Goal: Check status: Check status

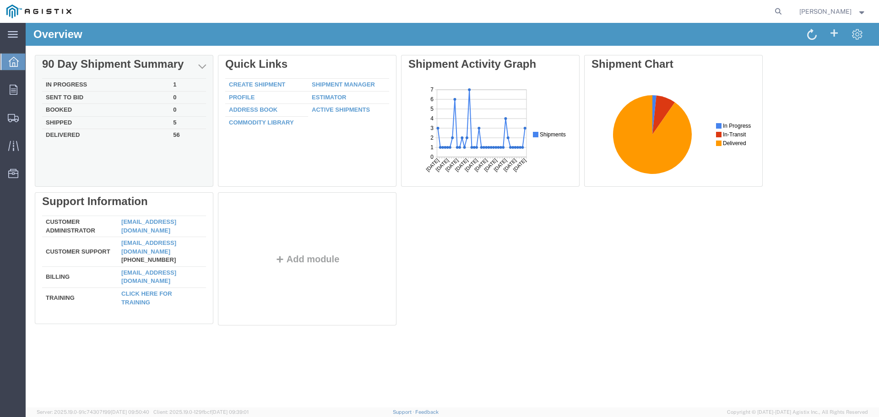
click at [168, 67] on div "90 Day Shipment Summary" at bounding box center [124, 64] width 164 height 13
click at [87, 83] on td "In Progress" at bounding box center [105, 85] width 127 height 13
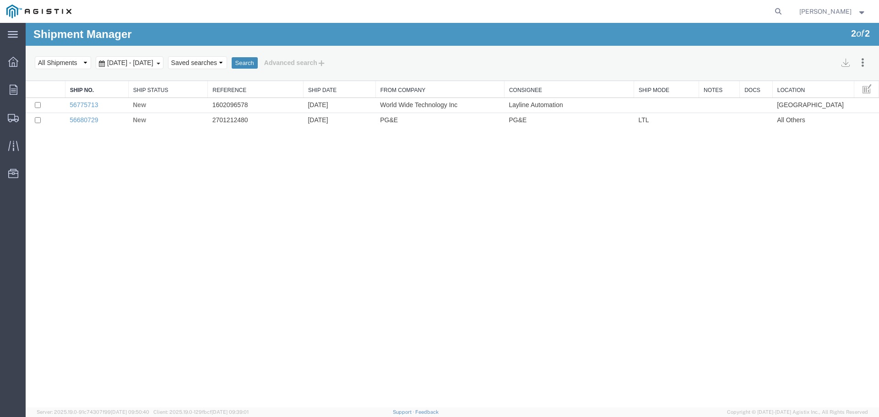
click at [258, 62] on button "Search" at bounding box center [245, 63] width 26 height 12
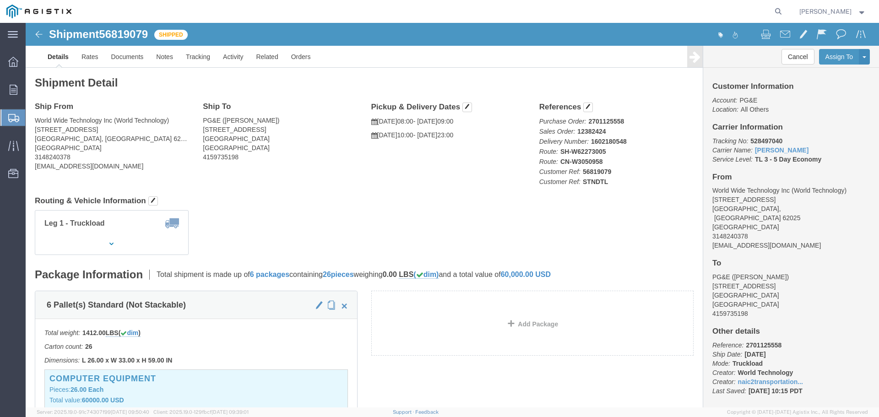
click b "56819079"
copy b "56819079"
